Goal: Task Accomplishment & Management: Manage account settings

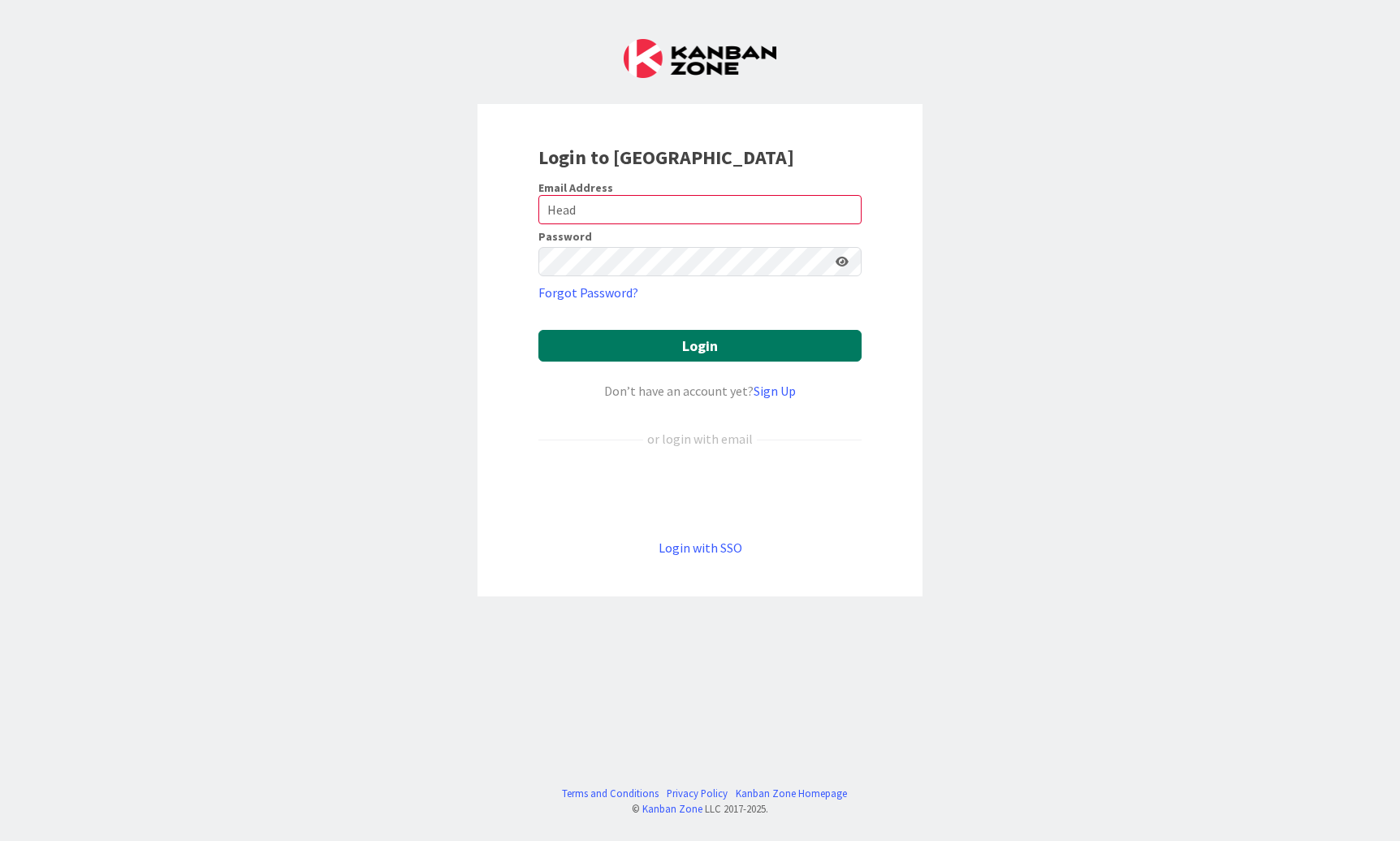
click at [711, 338] on button "Login" at bounding box center [700, 345] width 324 height 32
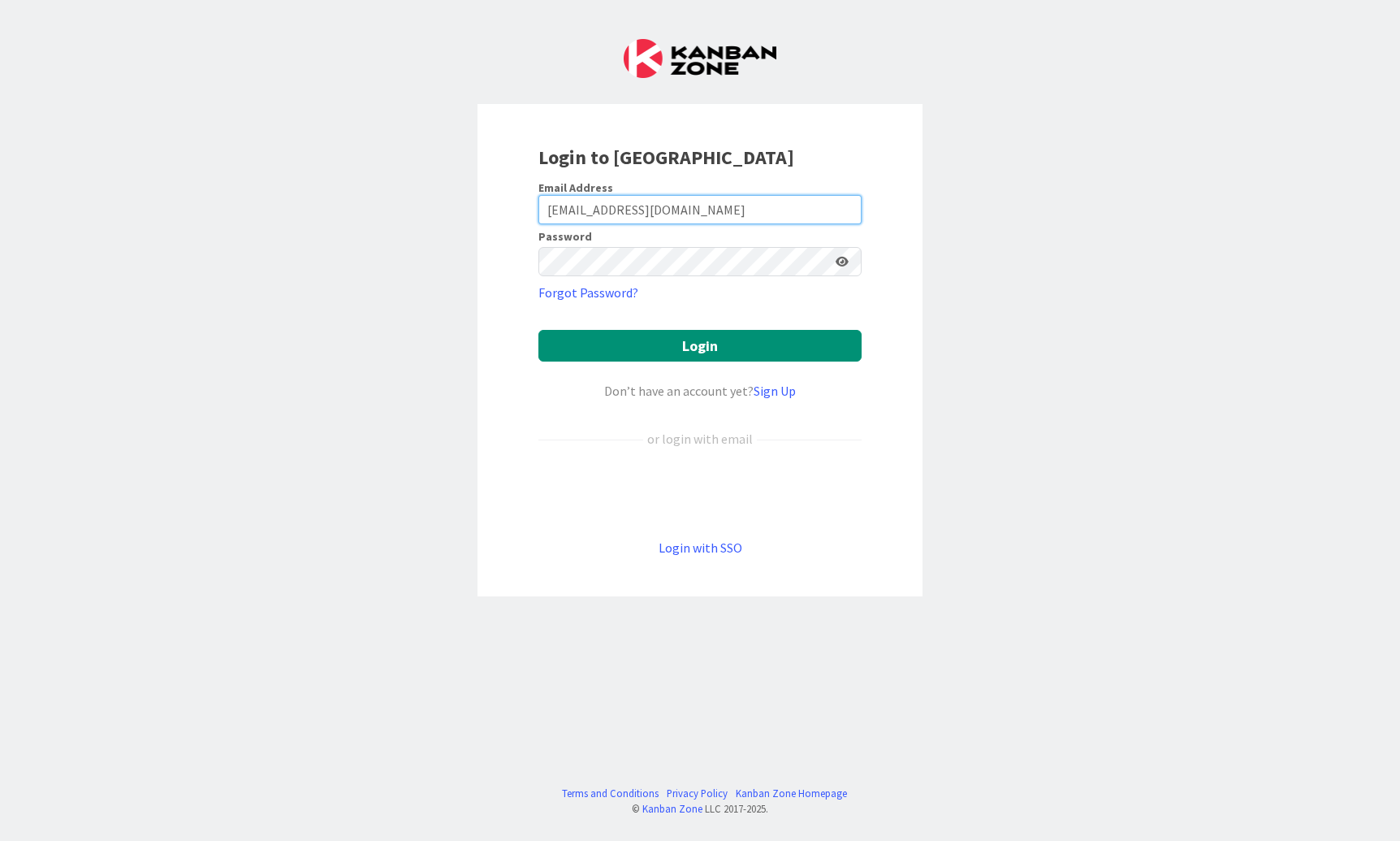
type input "[EMAIL_ADDRESS][DOMAIN_NAME]"
click at [700, 345] on button "Login" at bounding box center [700, 345] width 324 height 32
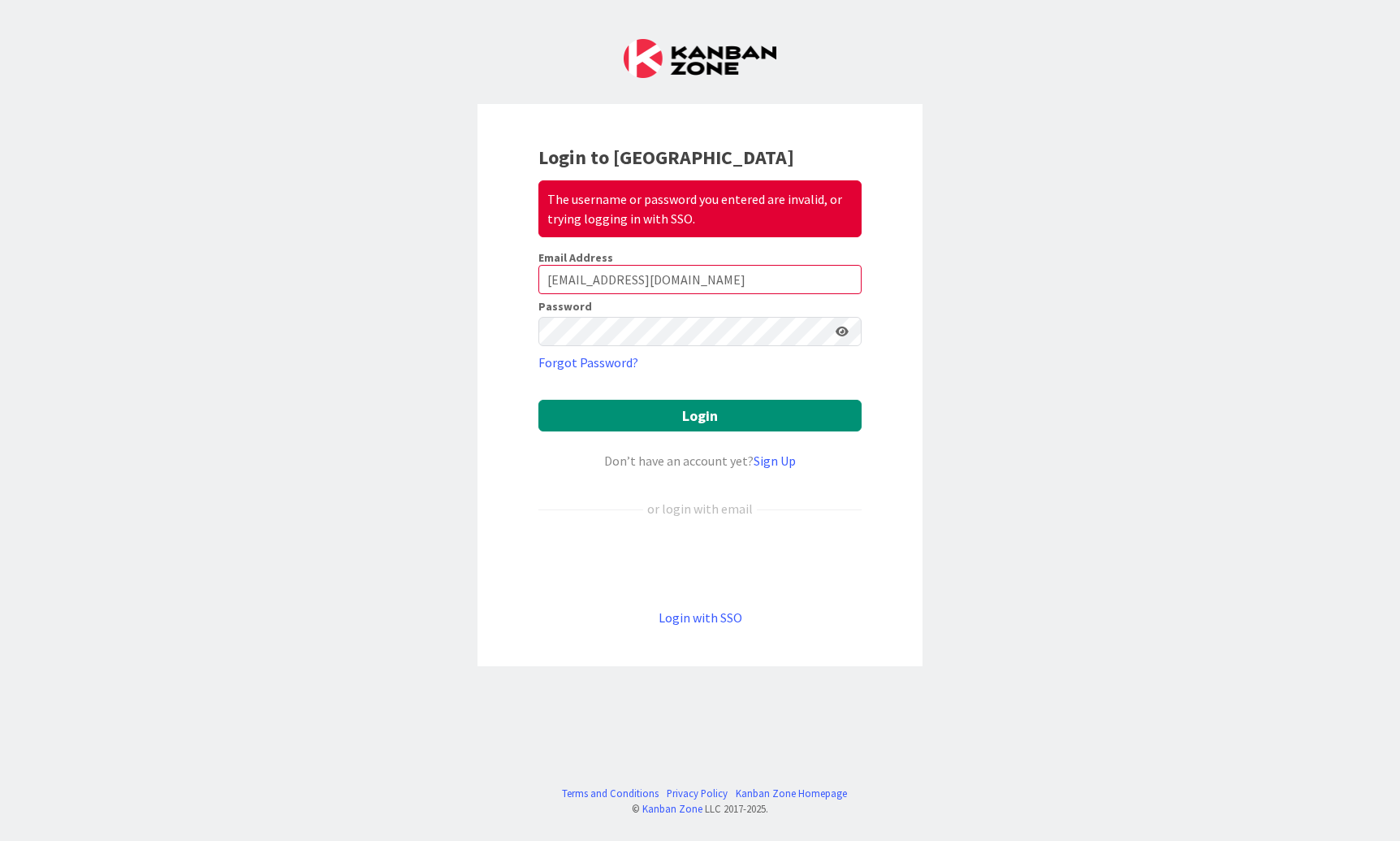
click at [663, 563] on div "Sign in with Google. Opens in new tab" at bounding box center [700, 563] width 324 height 36
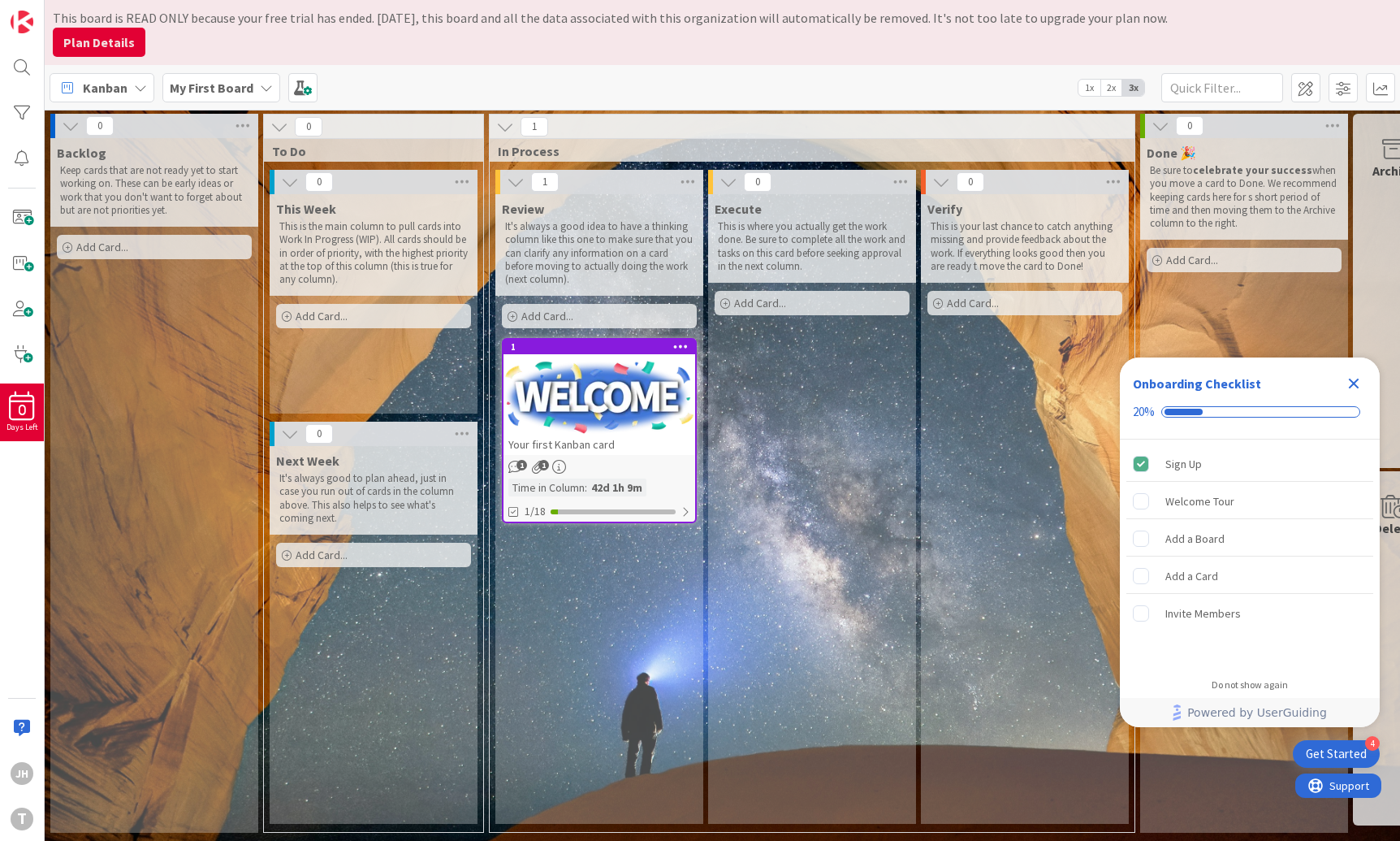
click at [1353, 379] on icon "Close Checklist" at bounding box center [1354, 384] width 20 height 20
